Goal: Find specific page/section: Find specific page/section

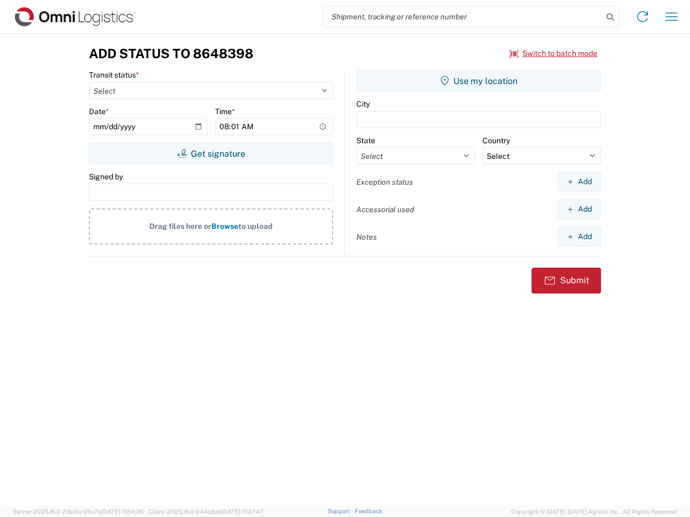
click at [463, 17] on input "search" at bounding box center [462, 16] width 279 height 20
click at [610, 17] on icon at bounding box center [610, 17] width 15 height 15
click at [642, 17] on icon at bounding box center [642, 16] width 17 height 17
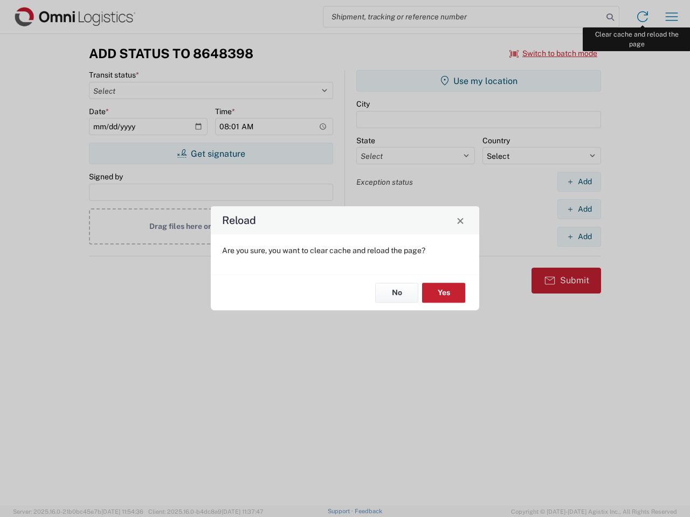
click at [672, 17] on div "Reload Are you sure, you want to clear cache and reload the page? No Yes" at bounding box center [345, 258] width 690 height 517
click at [554, 53] on div "Reload Are you sure, you want to clear cache and reload the page? No Yes" at bounding box center [345, 258] width 690 height 517
click at [211, 154] on div "Reload Are you sure, you want to clear cache and reload the page? No Yes" at bounding box center [345, 258] width 690 height 517
click at [479, 81] on div "Reload Are you sure, you want to clear cache and reload the page? No Yes" at bounding box center [345, 258] width 690 height 517
click at [579, 182] on div "Reload Are you sure, you want to clear cache and reload the page? No Yes" at bounding box center [345, 258] width 690 height 517
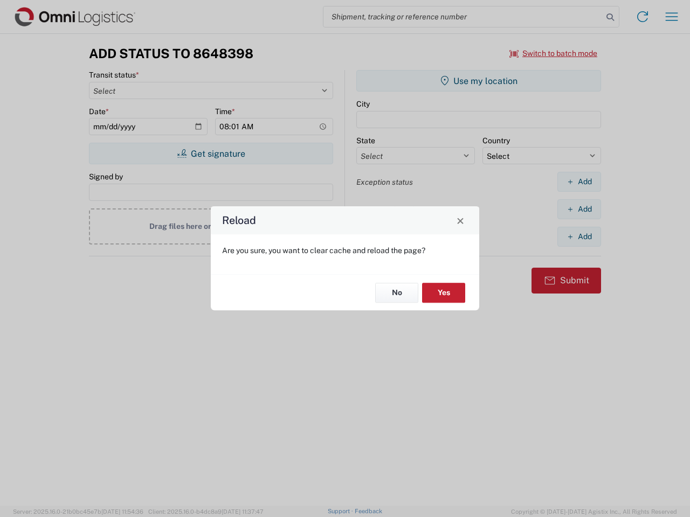
click at [579, 209] on div "Reload Are you sure, you want to clear cache and reload the page? No Yes" at bounding box center [345, 258] width 690 height 517
click at [579, 237] on div "Reload Are you sure, you want to clear cache and reload the page? No Yes" at bounding box center [345, 258] width 690 height 517
